Goal: Task Accomplishment & Management: Use online tool/utility

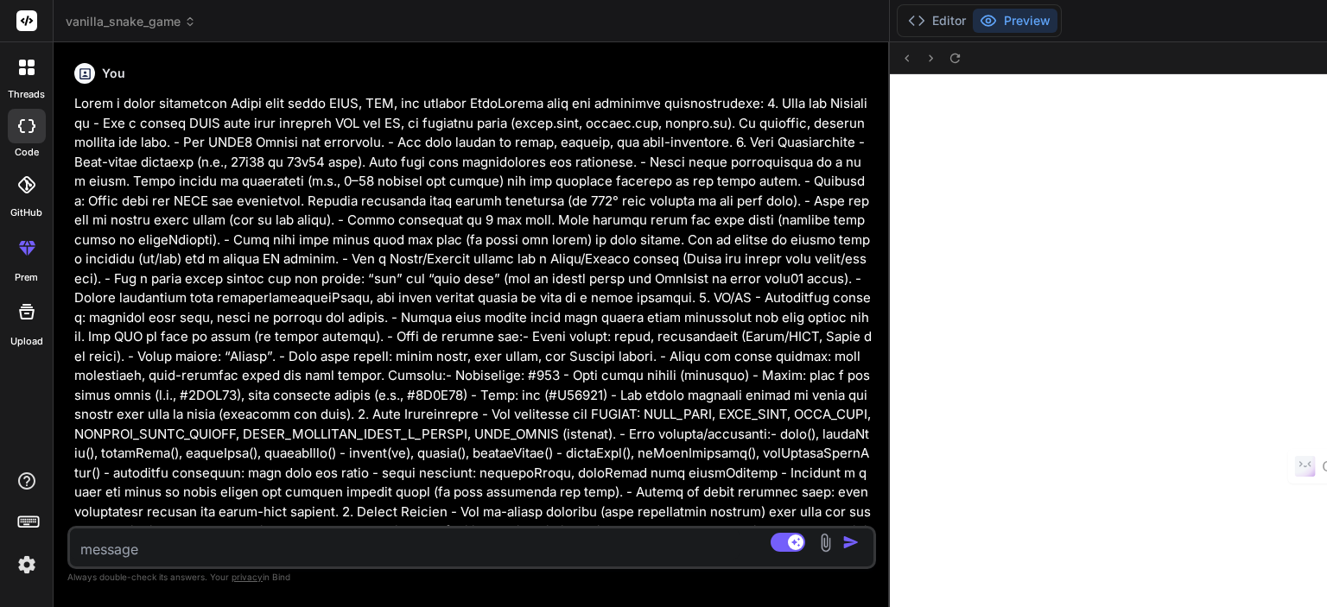
scroll to position [6786, 0]
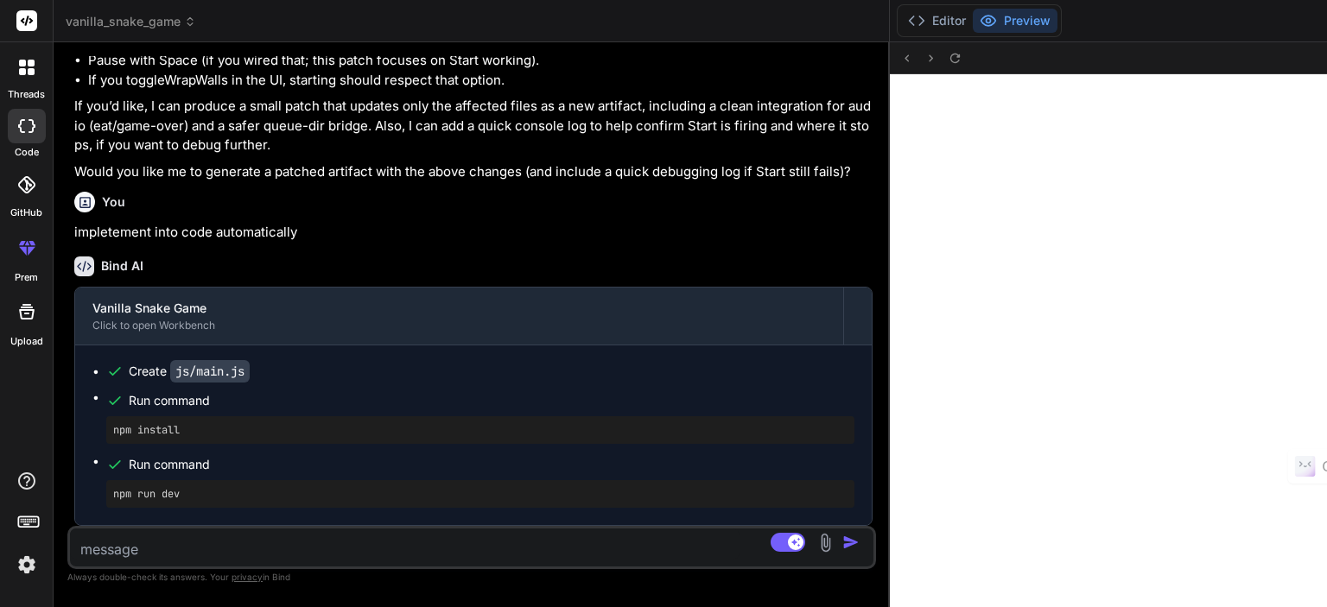
click at [29, 522] on rect at bounding box center [30, 523] width 2 height 2
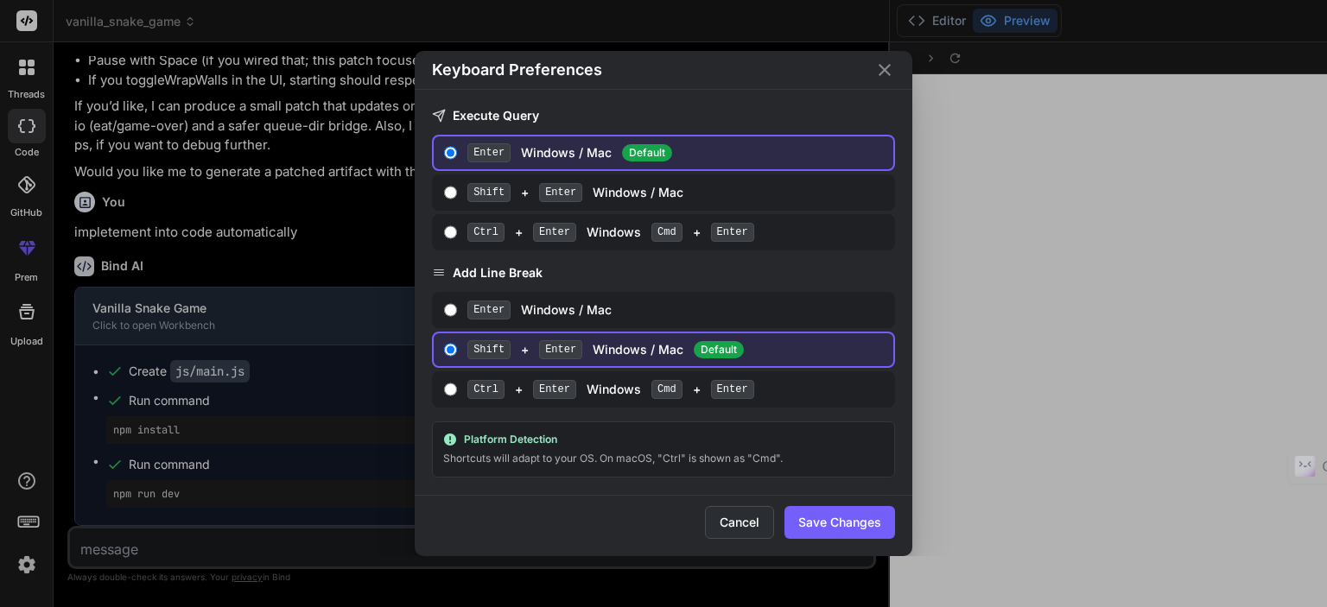
click at [725, 524] on button "Cancel" at bounding box center [739, 522] width 69 height 33
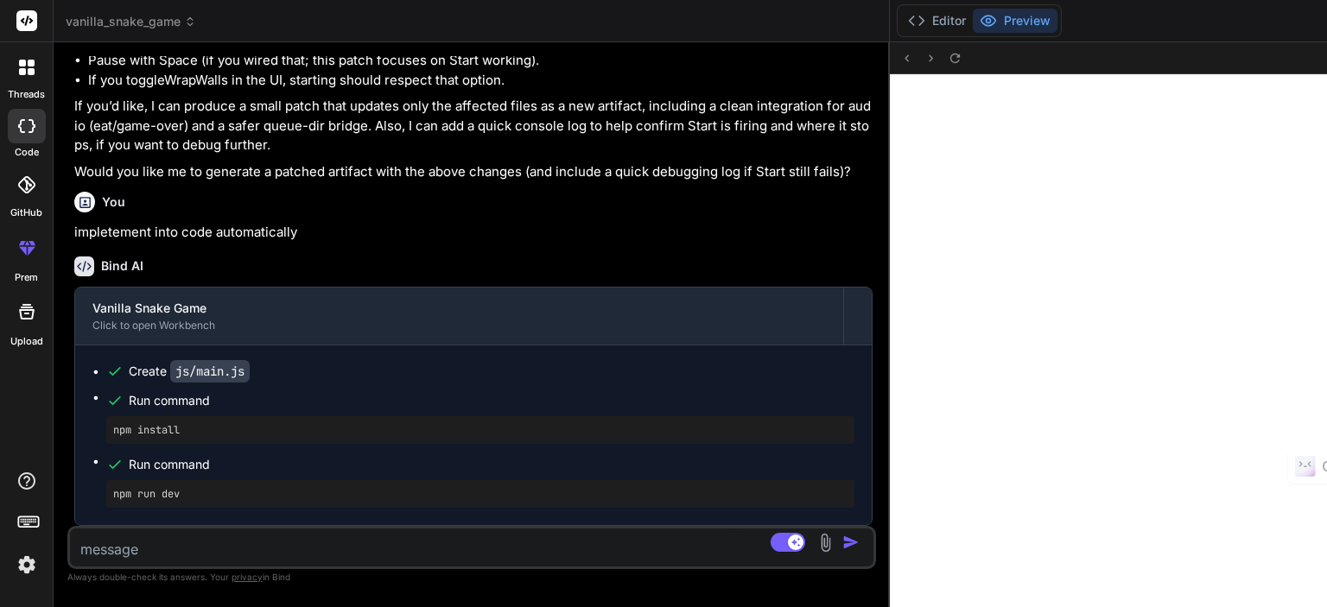
click at [22, 317] on icon at bounding box center [26, 312] width 21 height 21
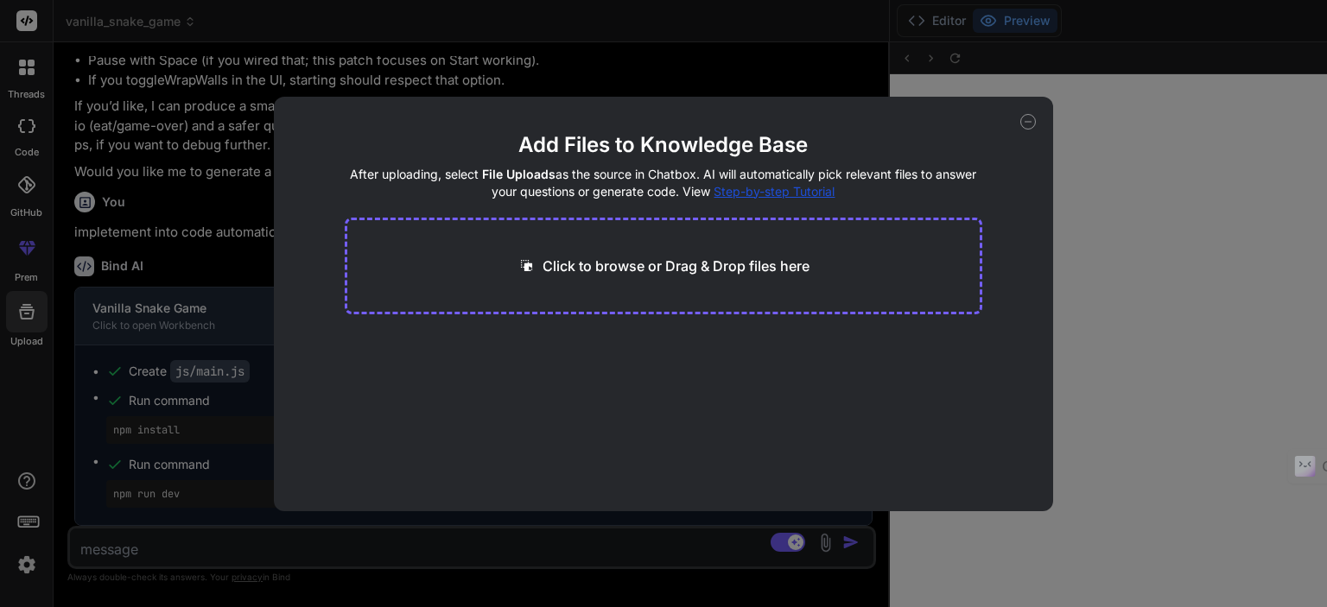
click at [1026, 124] on icon at bounding box center [1028, 122] width 16 height 16
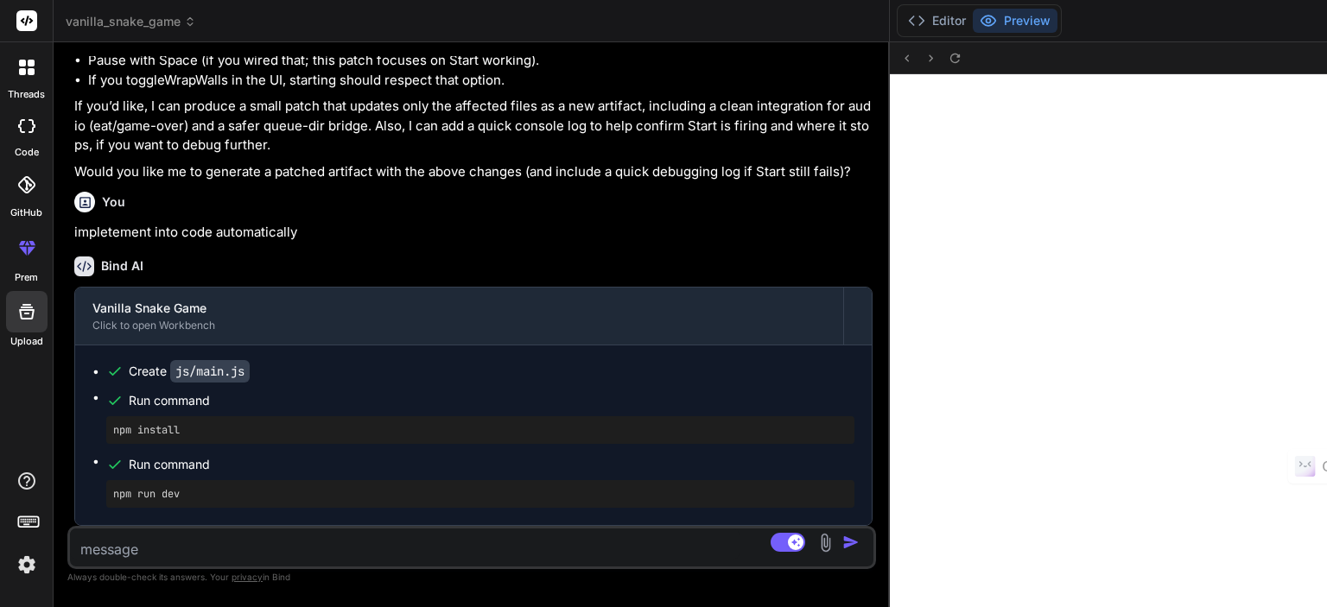
click at [24, 203] on div at bounding box center [27, 185] width 38 height 38
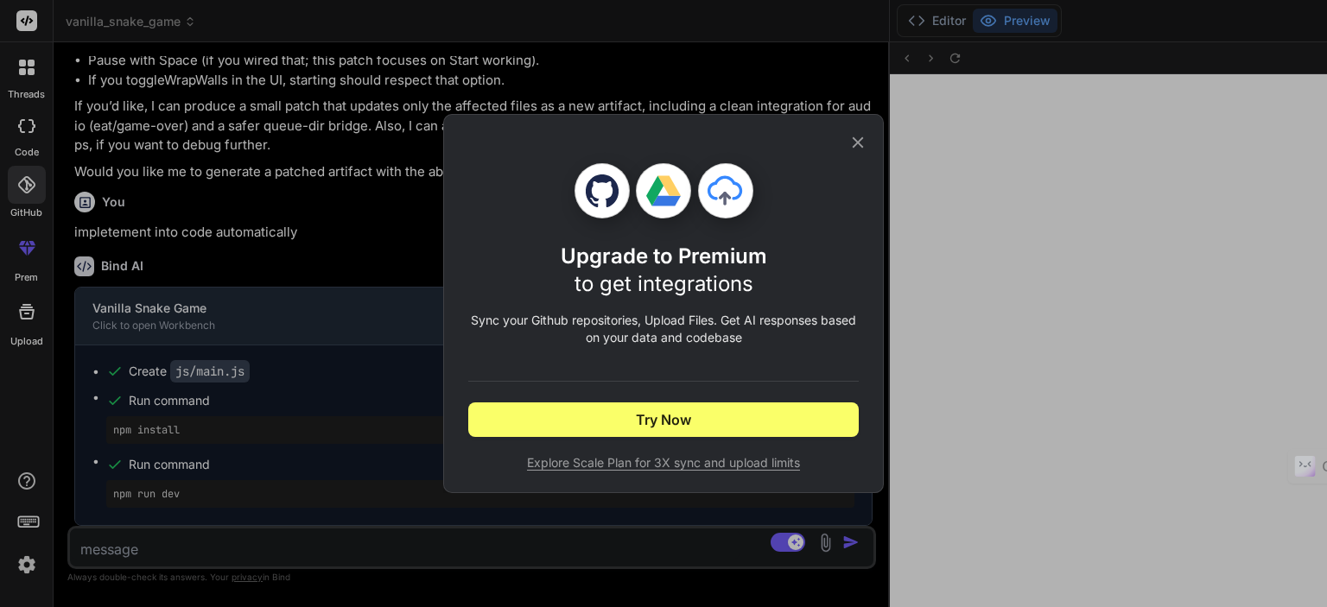
click at [857, 143] on icon at bounding box center [858, 142] width 11 height 11
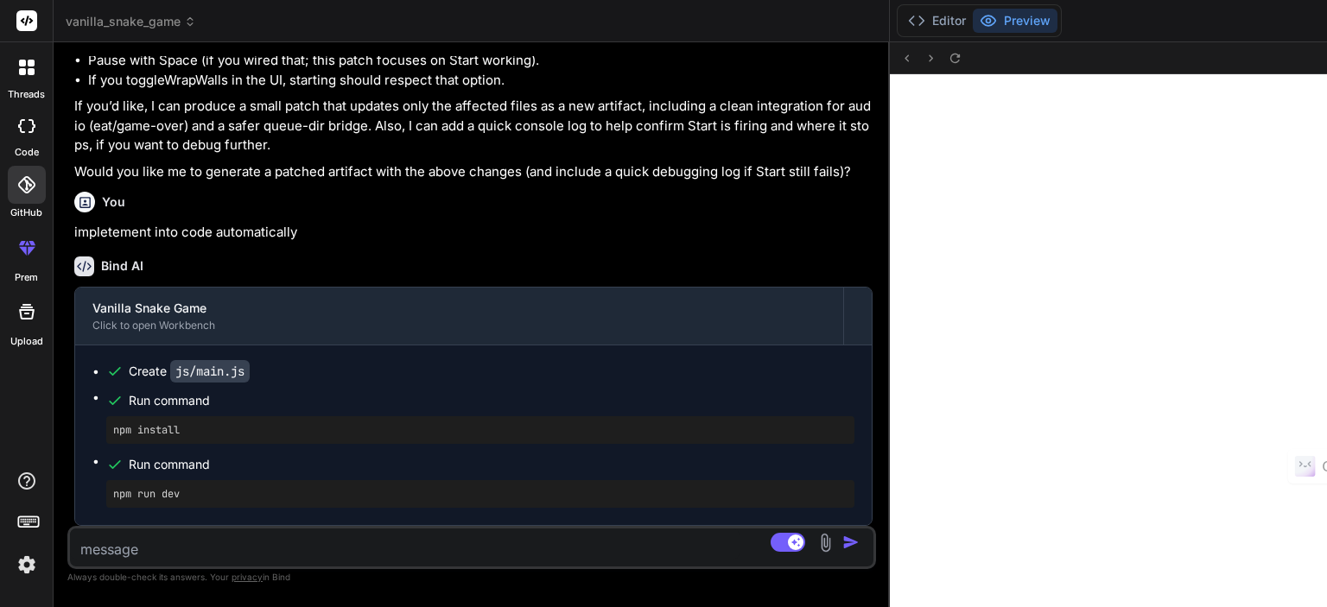
click at [19, 137] on div at bounding box center [27, 126] width 38 height 35
type textarea "x"
click at [22, 70] on icon at bounding box center [22, 71] width 7 height 7
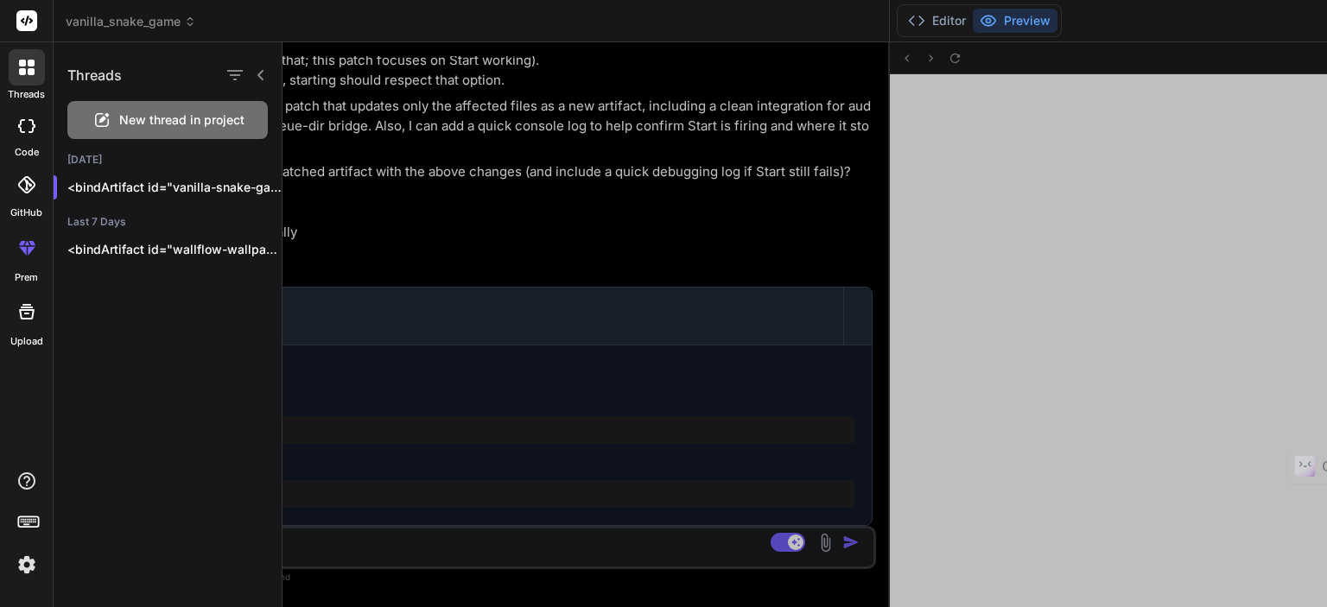
click at [24, 53] on div at bounding box center [27, 67] width 36 height 36
click at [24, 24] on icon at bounding box center [27, 21] width 13 height 10
click at [113, 16] on span "vanilla_snake_game" at bounding box center [131, 21] width 130 height 17
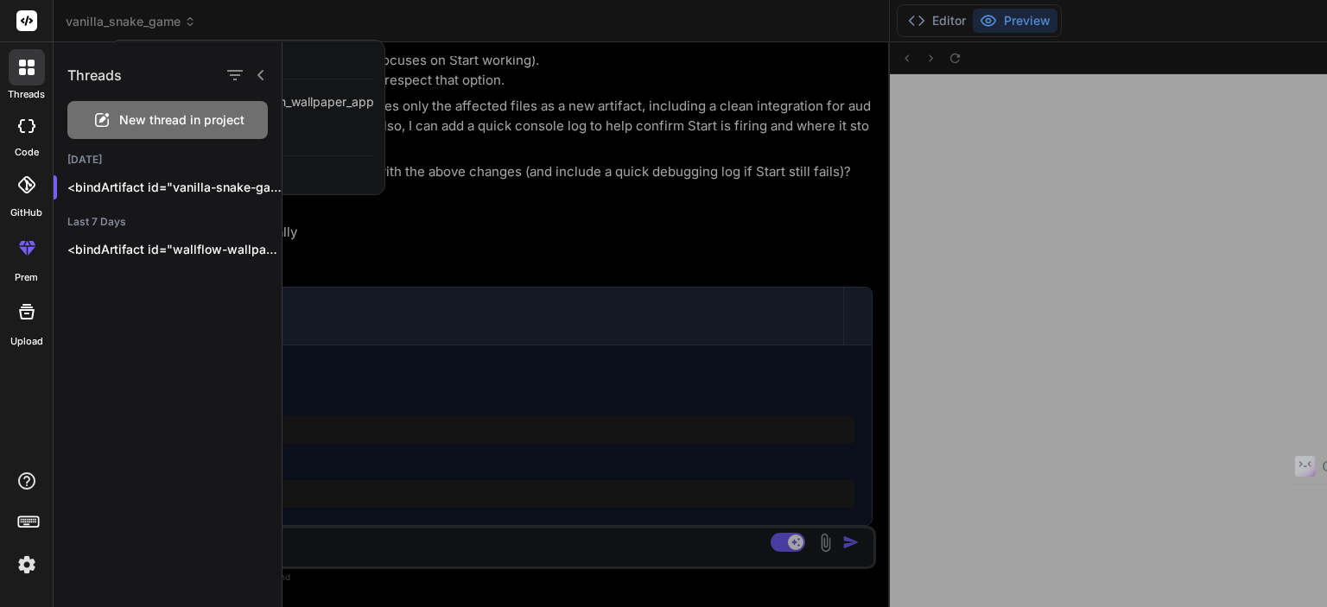
click at [670, 349] on div at bounding box center [805, 324] width 1045 height 565
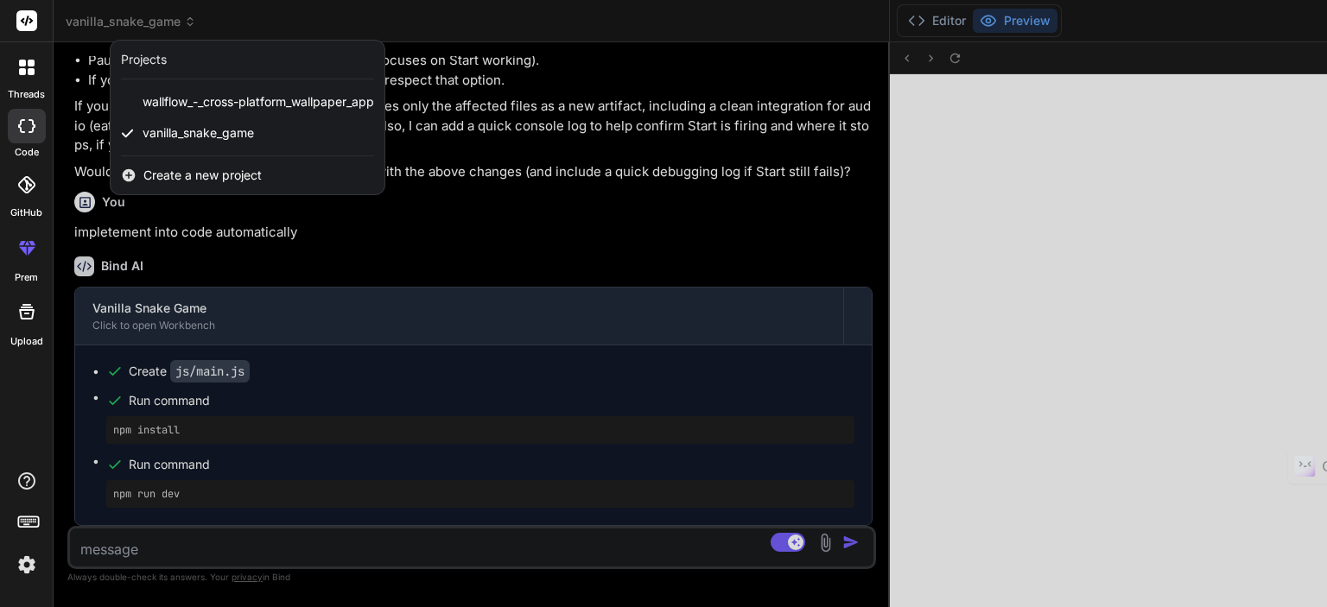
click at [163, 170] on span "Create a new project" at bounding box center [202, 175] width 118 height 17
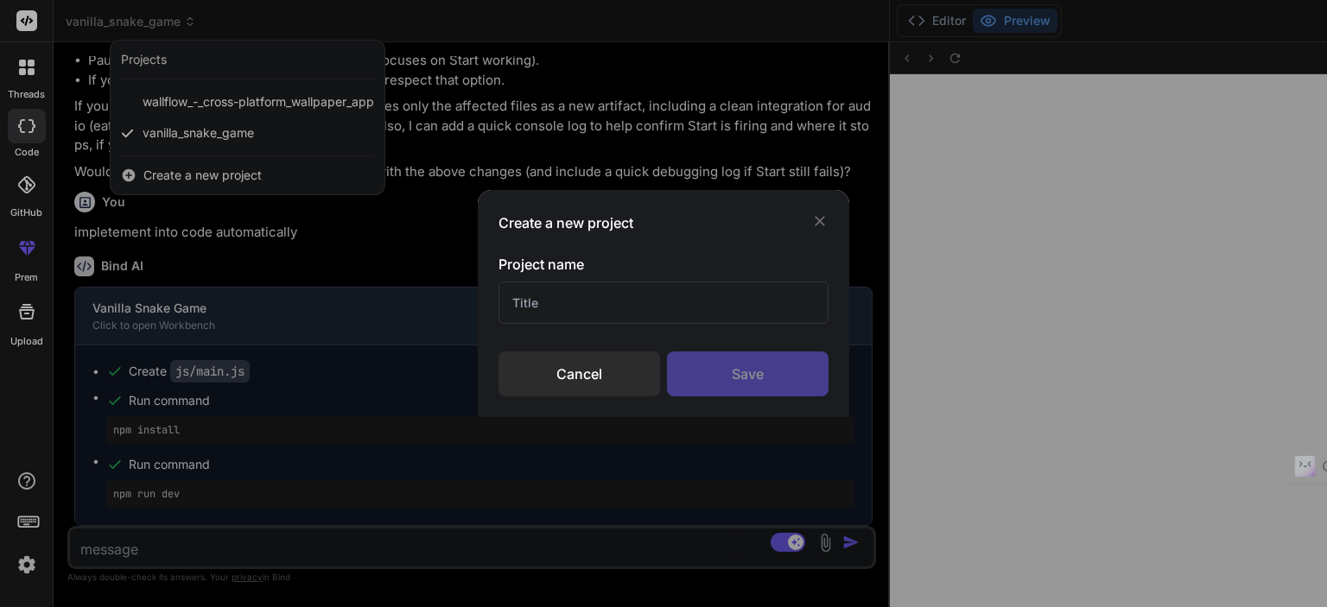
click at [549, 302] on input "text" at bounding box center [664, 303] width 330 height 42
type input "a"
click at [731, 373] on div "Save" at bounding box center [748, 374] width 162 height 45
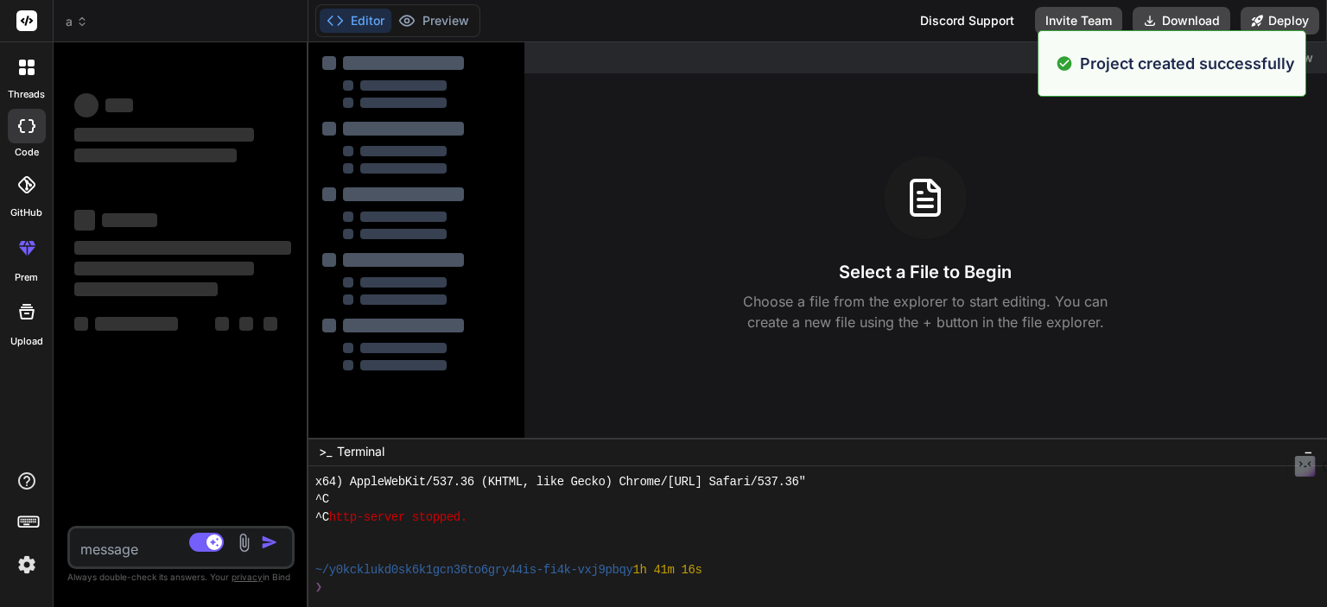
scroll to position [6874, 0]
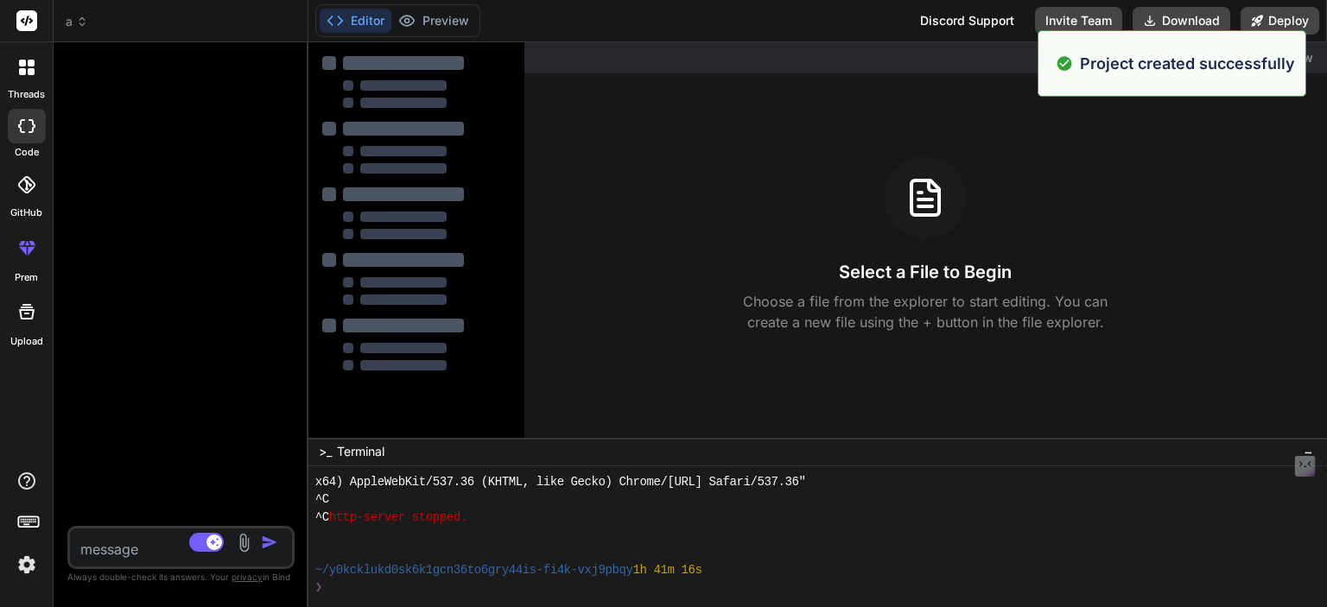
type textarea "x"
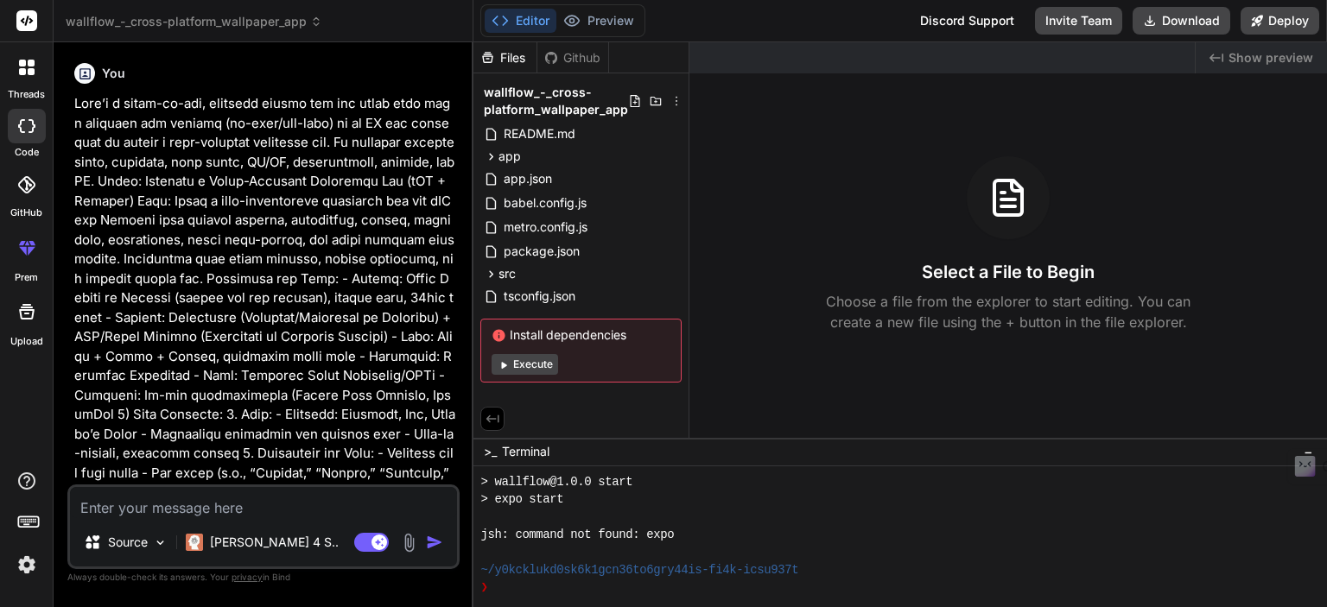
scroll to position [282, 0]
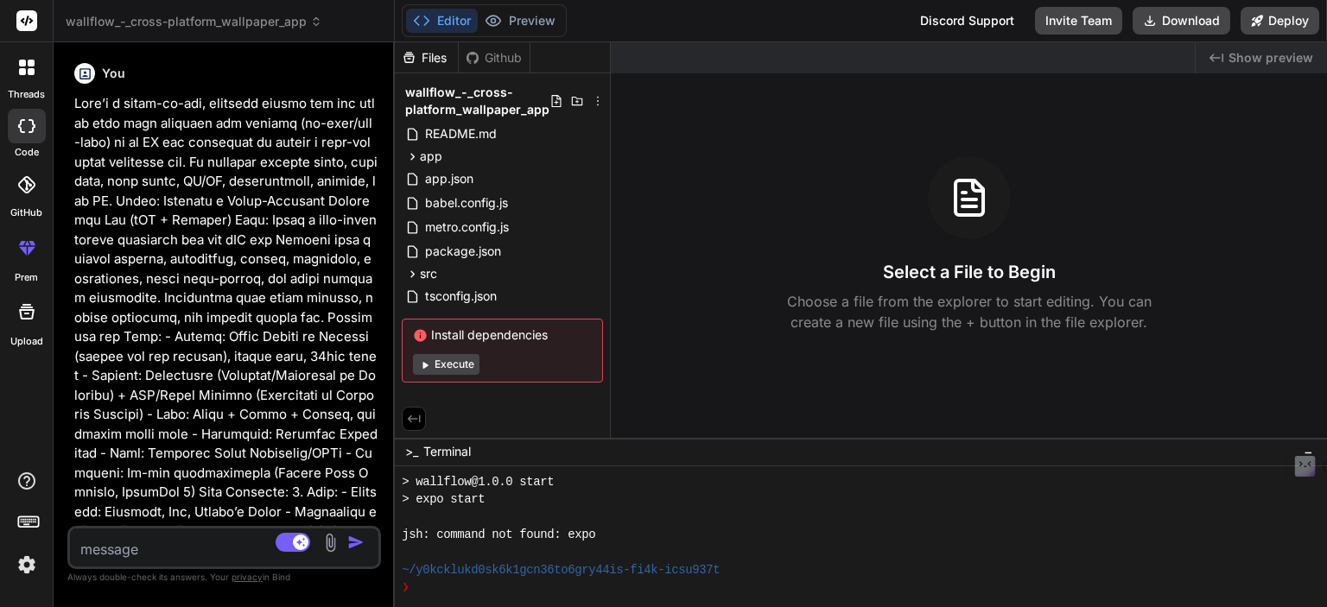
drag, startPoint x: 472, startPoint y: 376, endPoint x: 356, endPoint y: 352, distance: 118.3
click at [356, 352] on div "Bind AI Web Search Created with Pixso. Code Generator You Bind AI WallFlow - Cr…" at bounding box center [224, 324] width 341 height 565
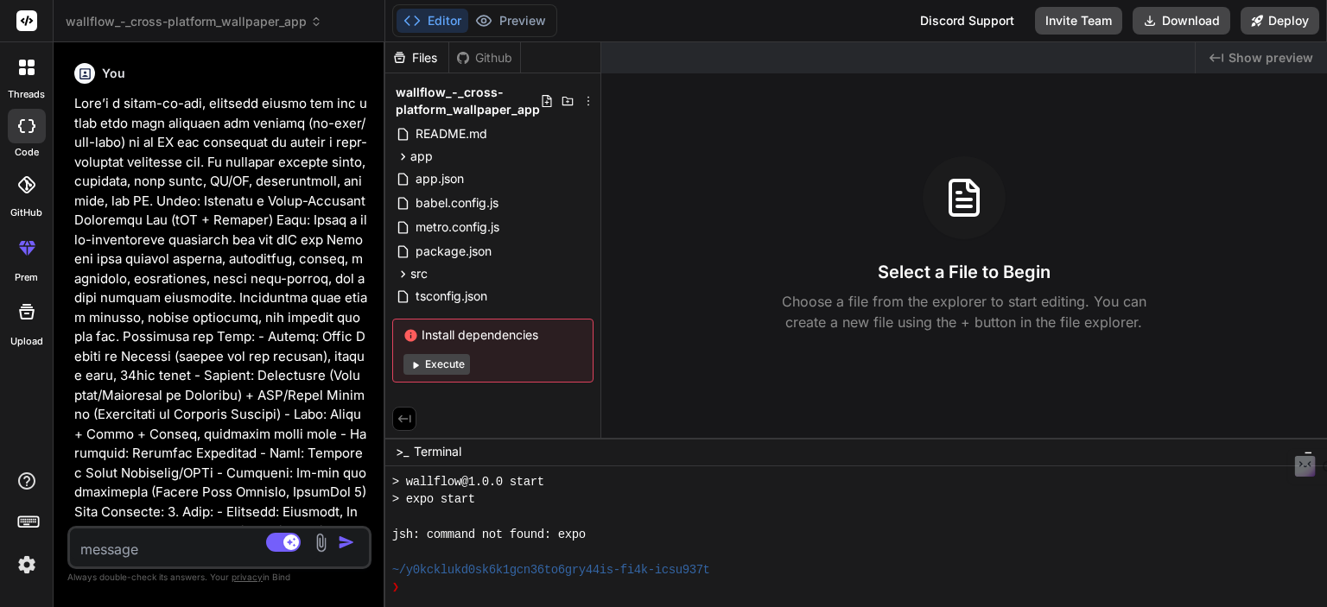
type textarea "x"
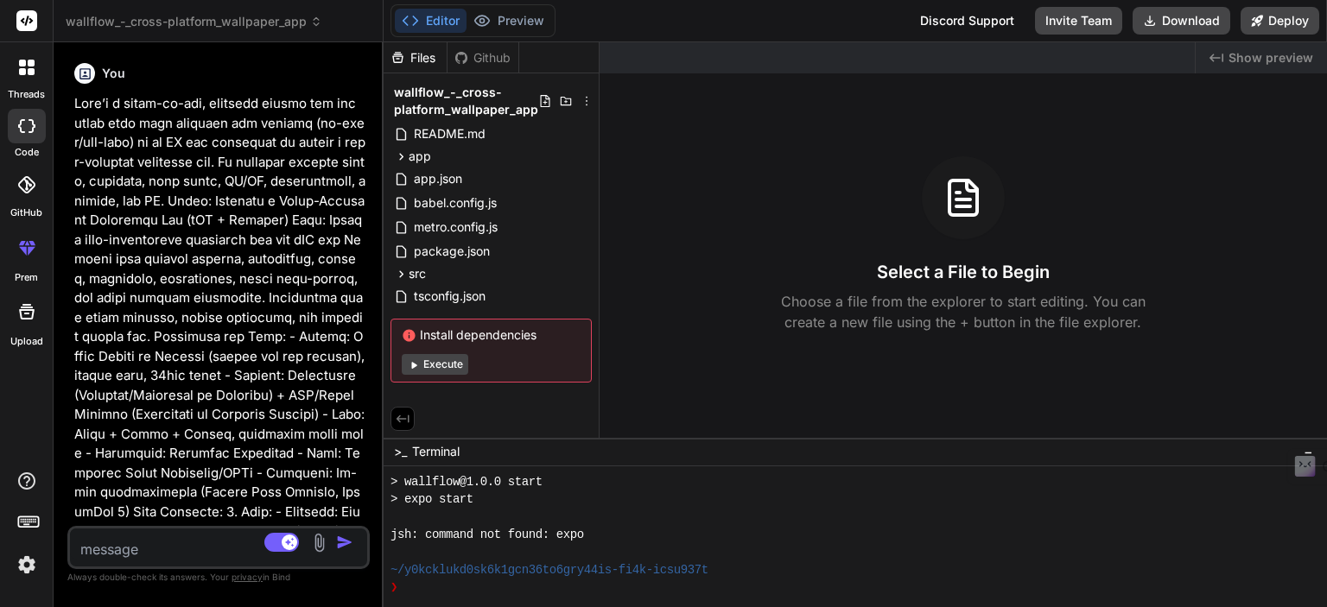
drag, startPoint x: 394, startPoint y: 352, endPoint x: 344, endPoint y: 348, distance: 50.2
click at [344, 348] on div "Bind AI Web Search Created with Pixso. Code Generator You Bind AI WallFlow - Cr…" at bounding box center [219, 324] width 330 height 565
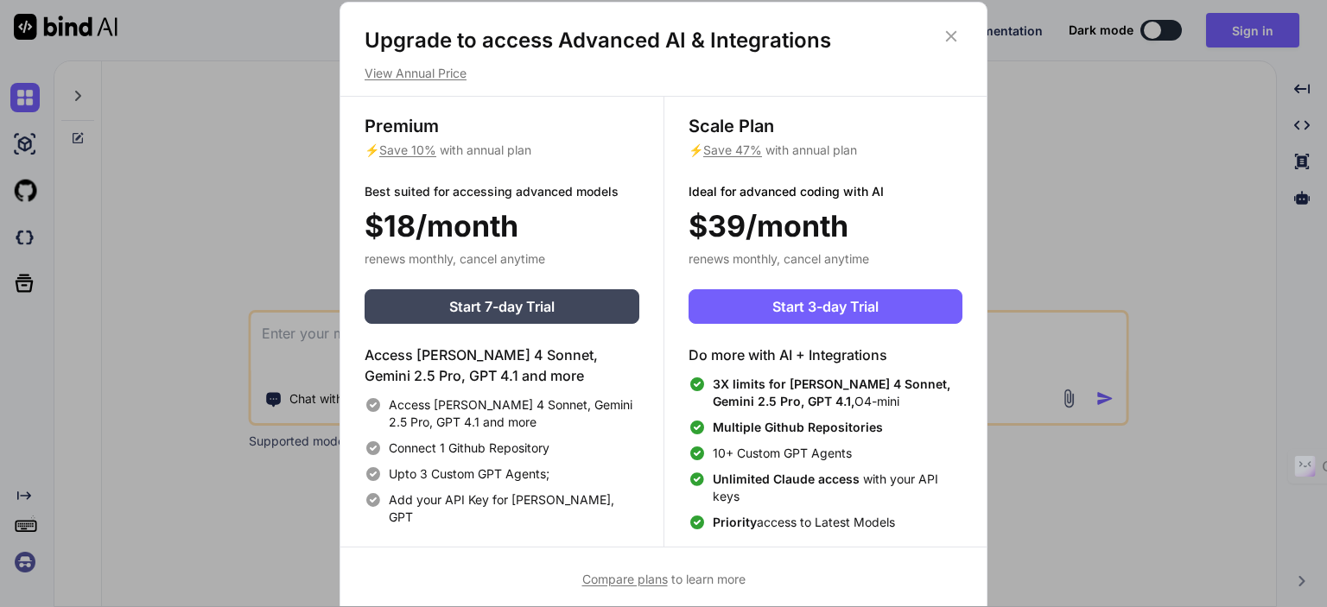
scroll to position [7, 0]
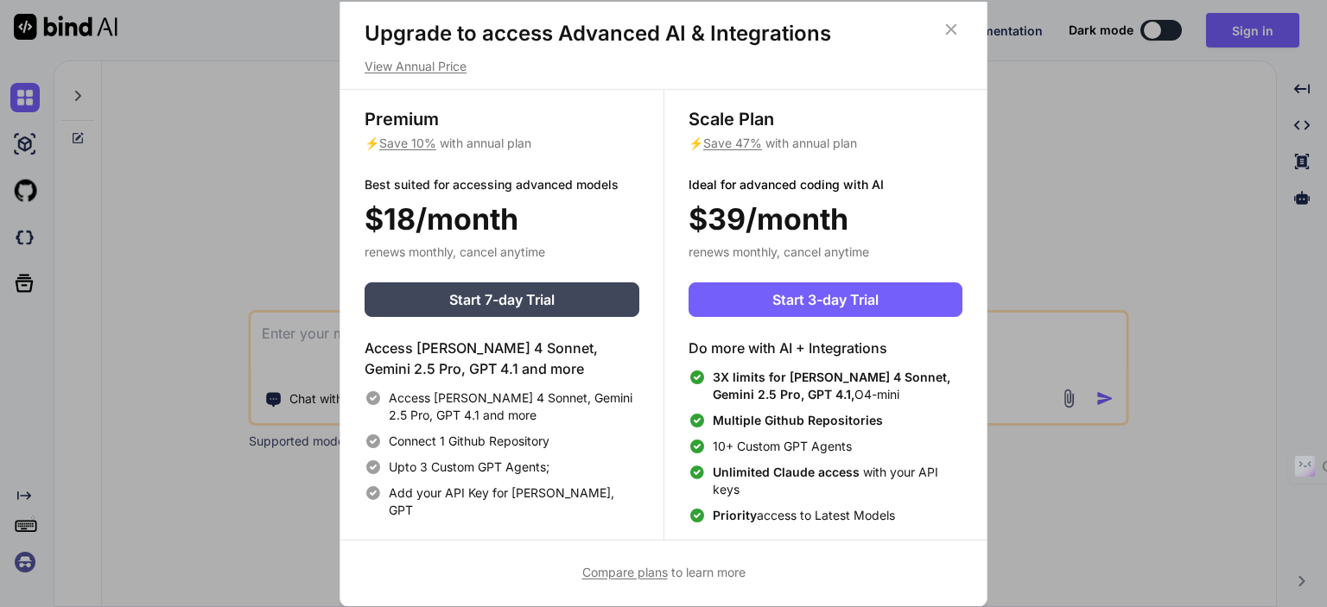
click at [614, 571] on span "Compare plans" at bounding box center [625, 572] width 86 height 15
click at [698, 28] on h1 "Upgrade to access Advanced AI & Integrations" at bounding box center [664, 34] width 598 height 28
click at [686, 27] on h1 "Upgrade to access Advanced AI & Integrations" at bounding box center [664, 34] width 598 height 28
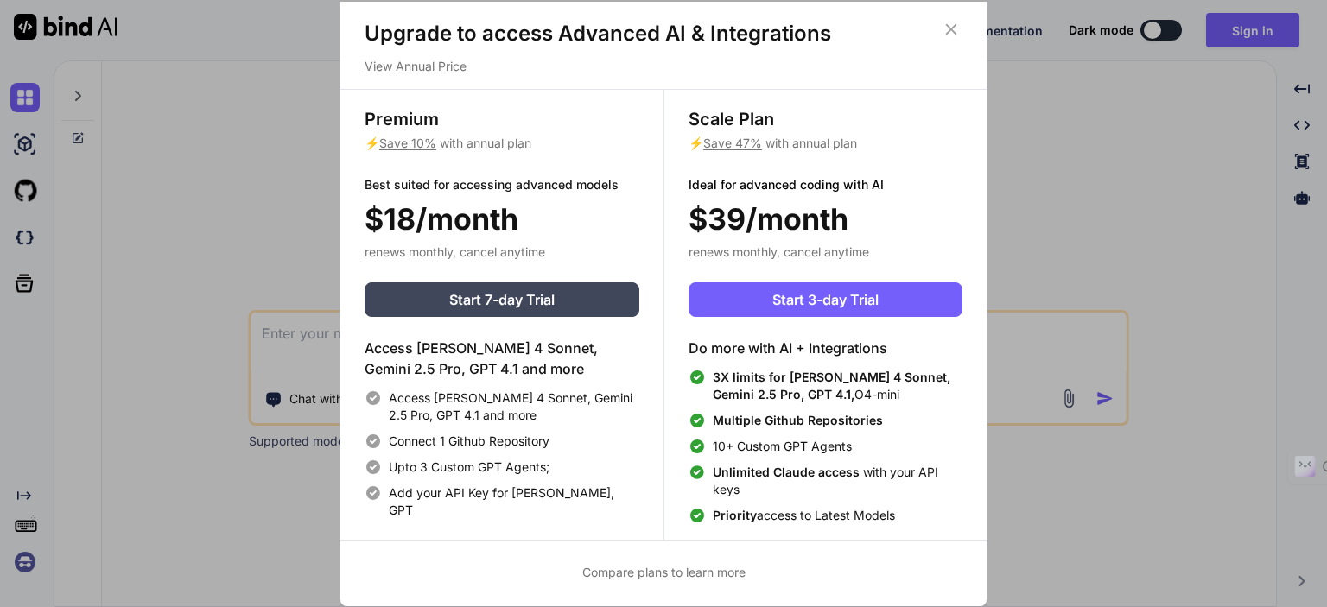
click at [950, 22] on icon at bounding box center [951, 29] width 19 height 19
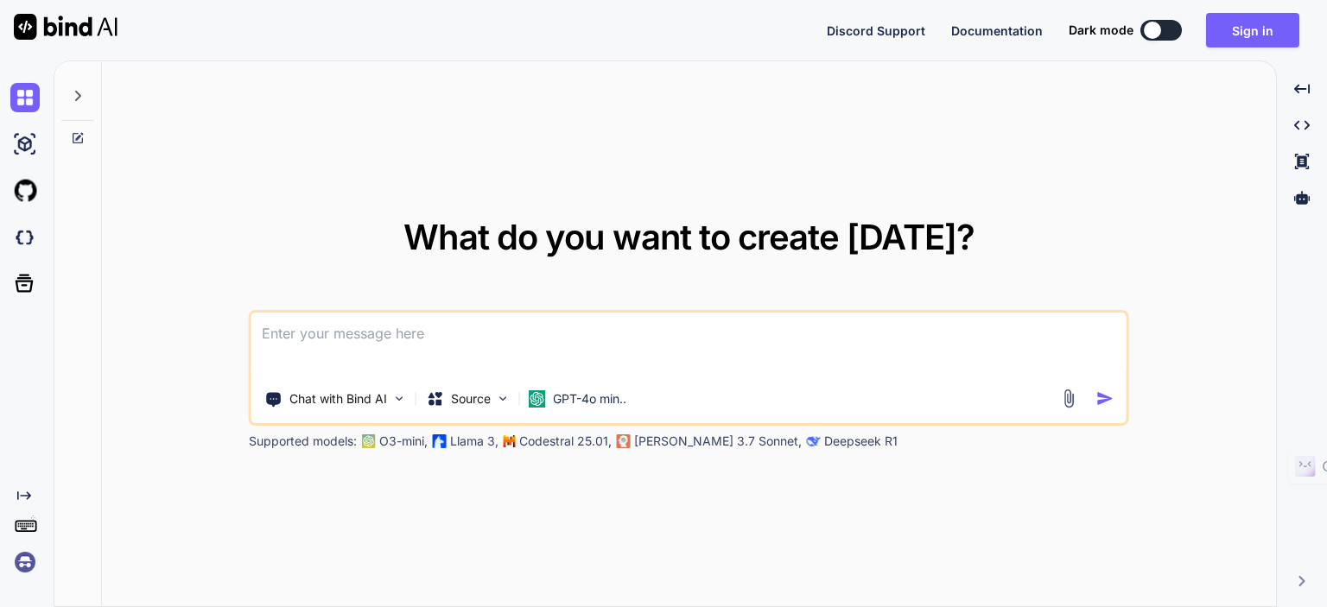
click at [977, 35] on span "Documentation" at bounding box center [997, 30] width 92 height 15
click at [25, 276] on icon at bounding box center [24, 283] width 24 height 24
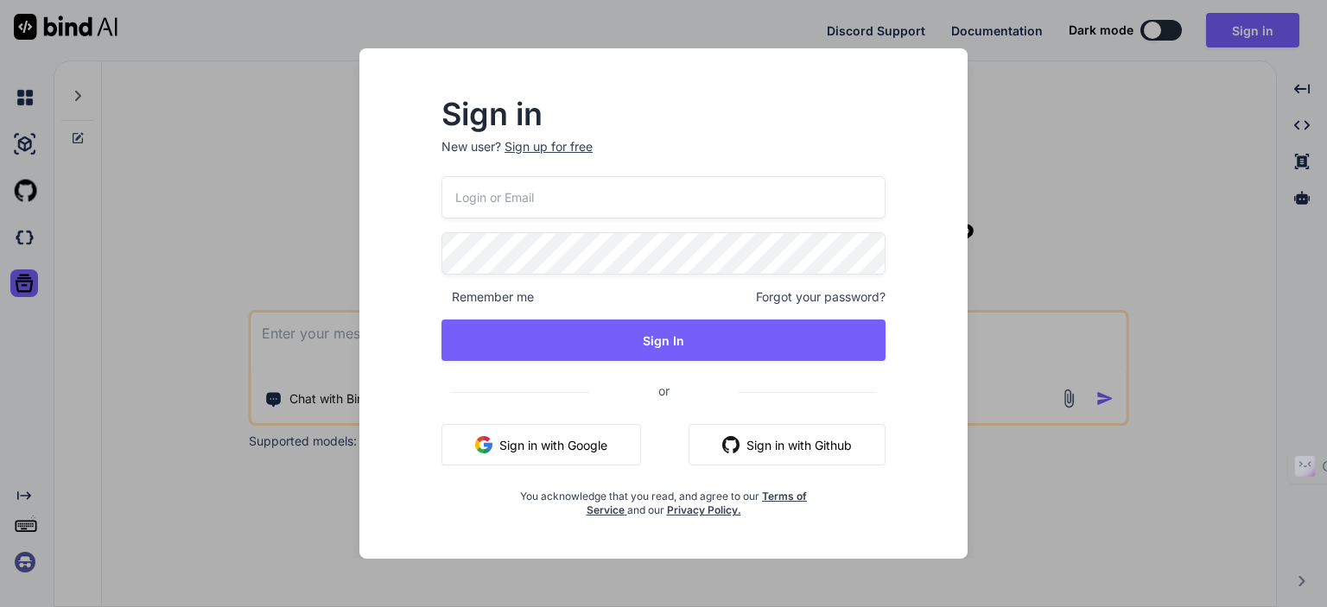
click at [1044, 256] on div "Sign in New user? Sign up for free Remember me Forgot your password? Sign In or…" at bounding box center [663, 303] width 1327 height 607
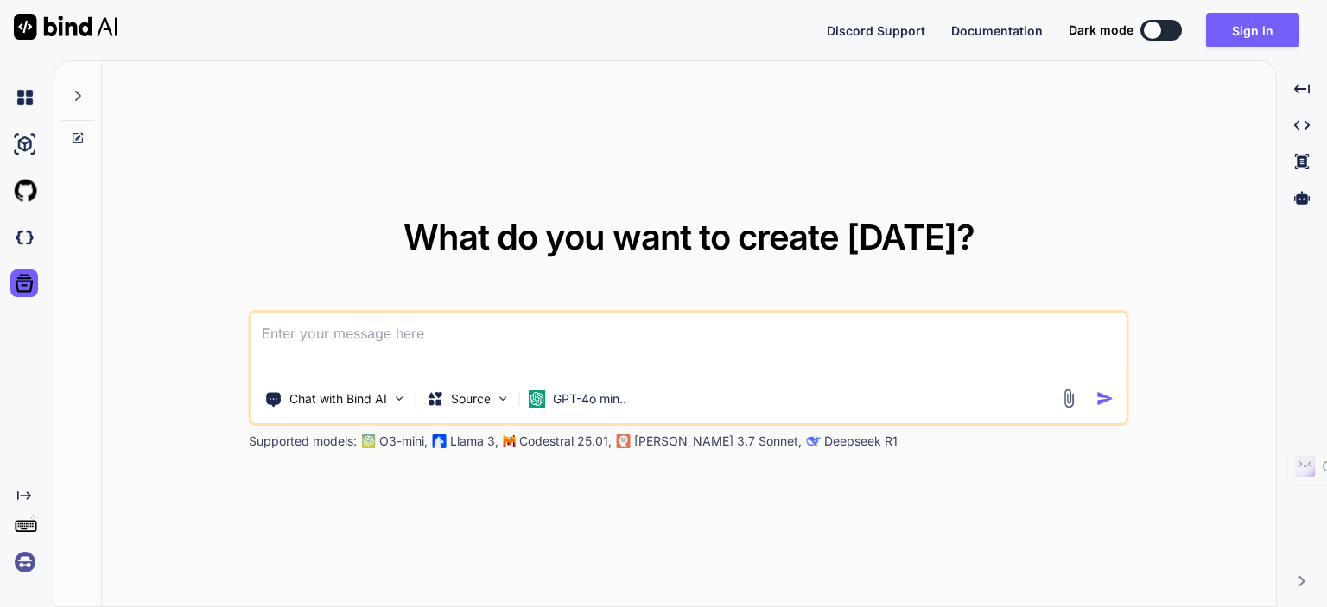
click at [22, 518] on icon at bounding box center [26, 525] width 24 height 24
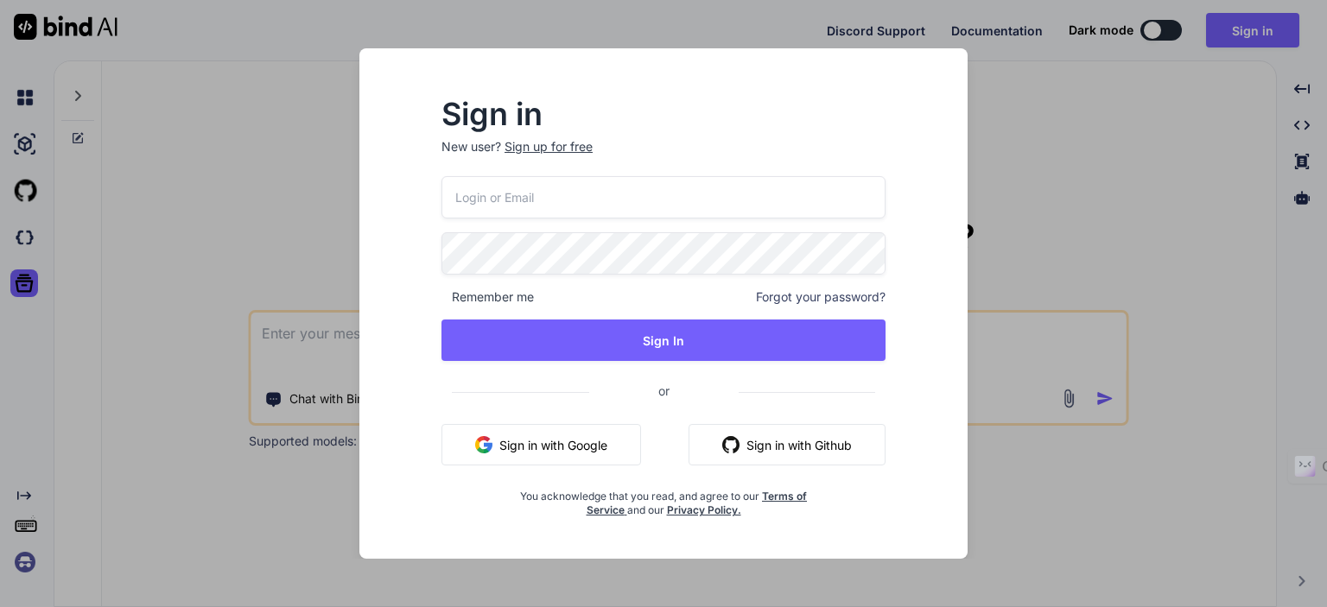
click at [1170, 241] on div "Sign in New user? Sign up for free Remember me Forgot your password? Sign In or…" at bounding box center [663, 303] width 1327 height 607
